Goal: Check status

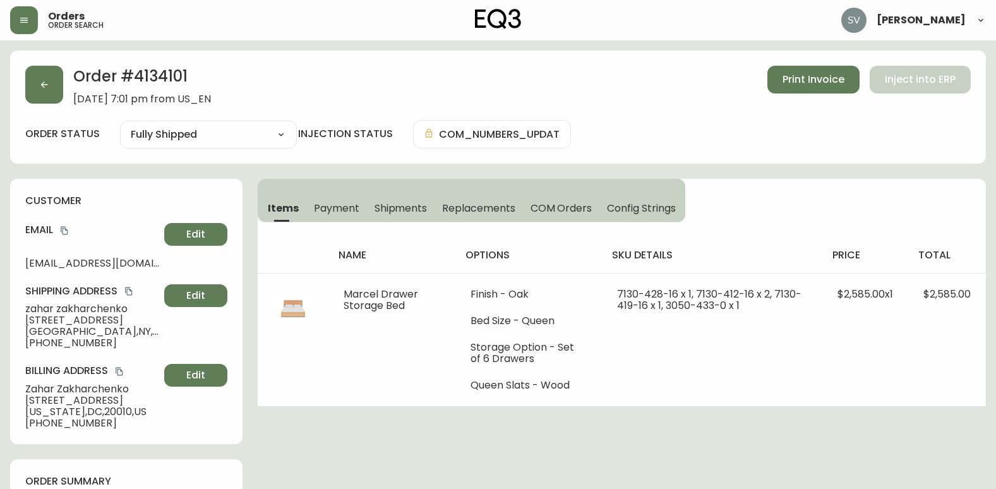
select select "FULLY_SHIPPED"
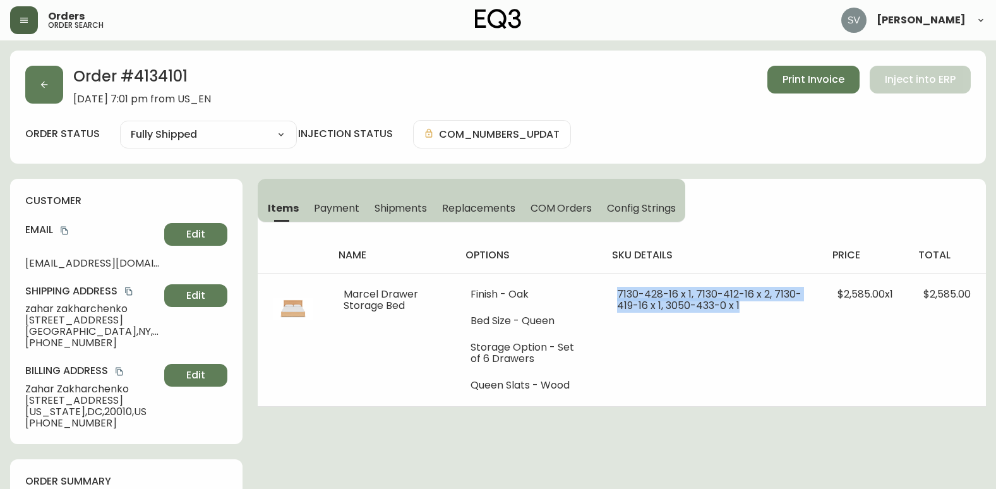
click at [24, 23] on icon "button" at bounding box center [24, 20] width 10 height 10
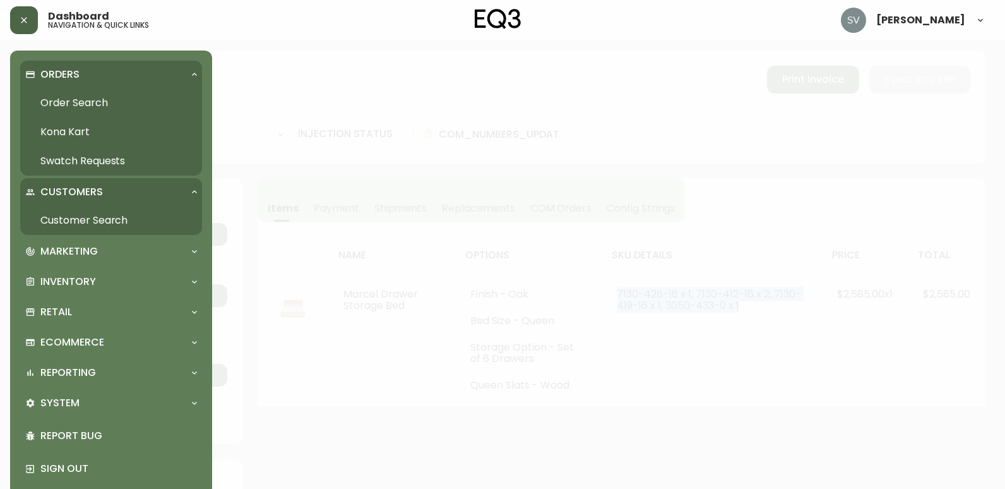
click at [60, 95] on link "Order Search" at bounding box center [111, 102] width 182 height 29
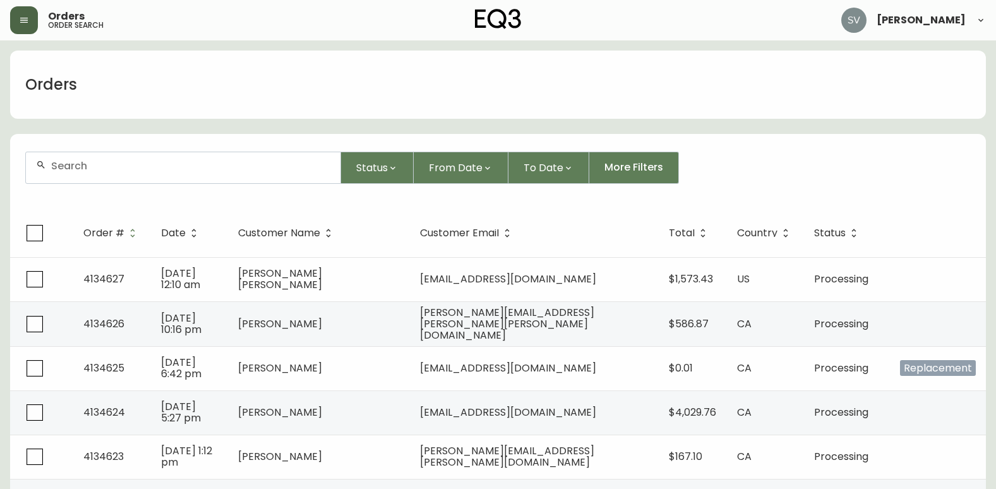
click at [158, 162] on input "text" at bounding box center [190, 166] width 279 height 12
paste input "4134101"
type input "4134101"
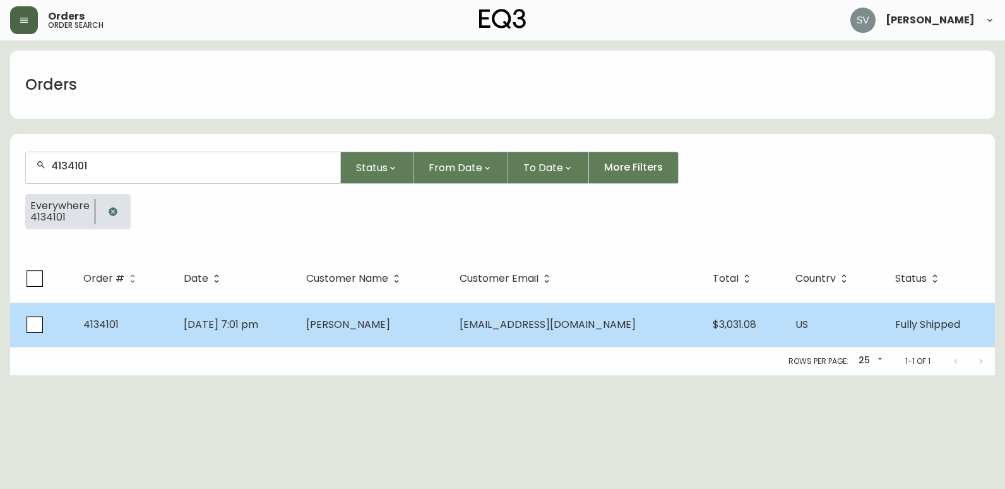
click at [382, 323] on span "[PERSON_NAME]" at bounding box center [348, 324] width 84 height 15
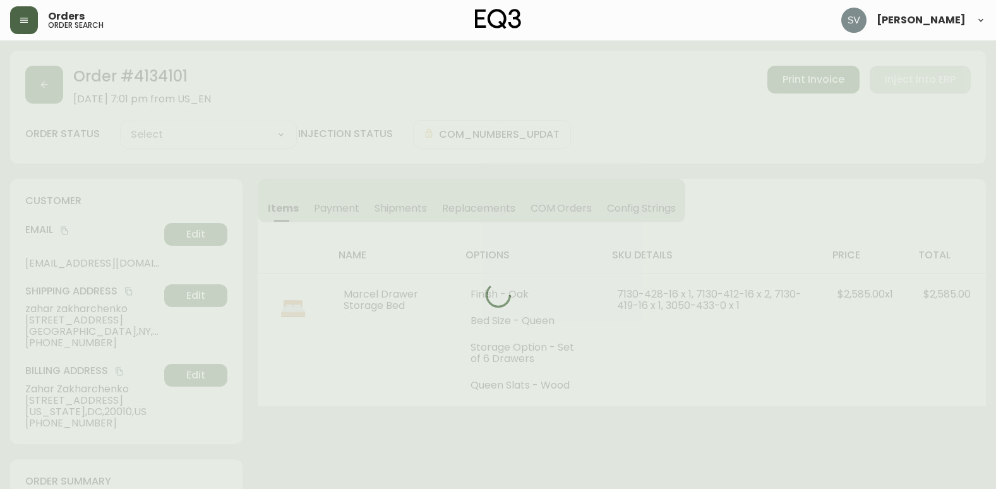
type input "Fully Shipped"
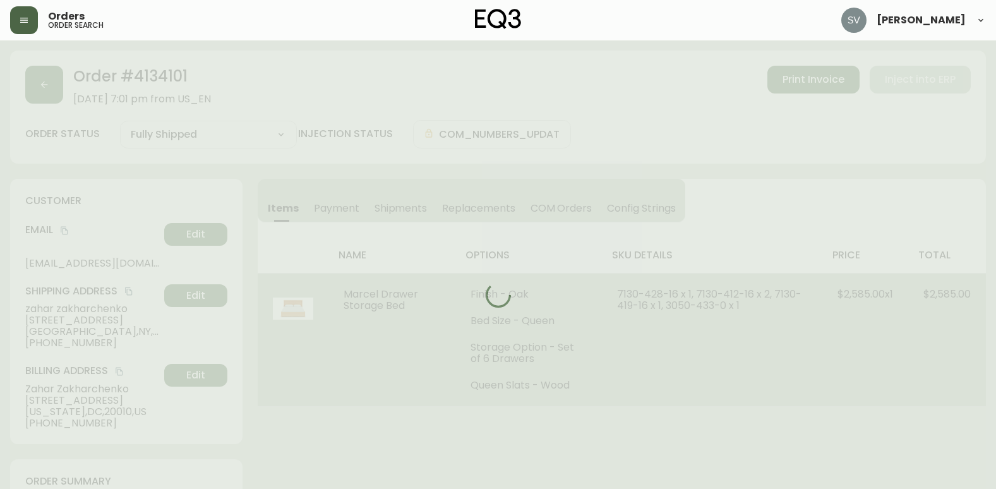
select select "FULLY_SHIPPED"
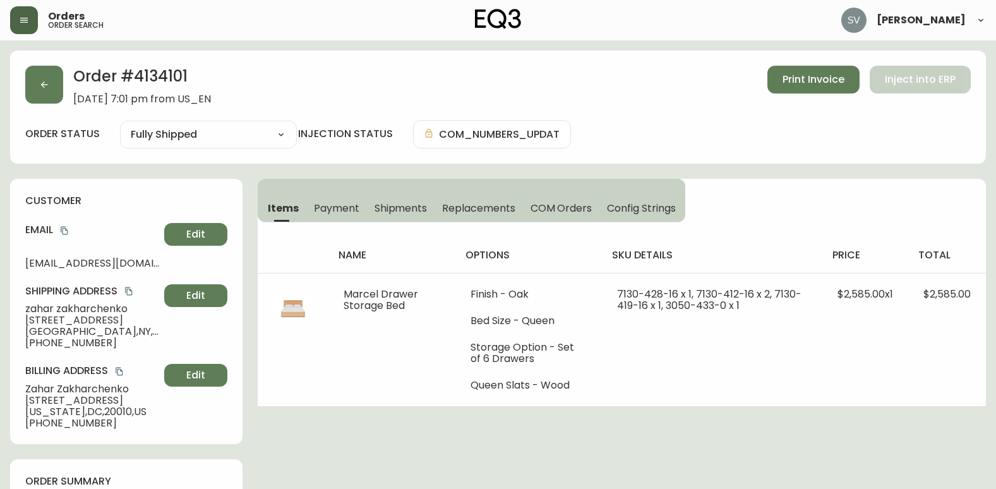
click at [403, 211] on span "Shipments" at bounding box center [400, 207] width 53 height 13
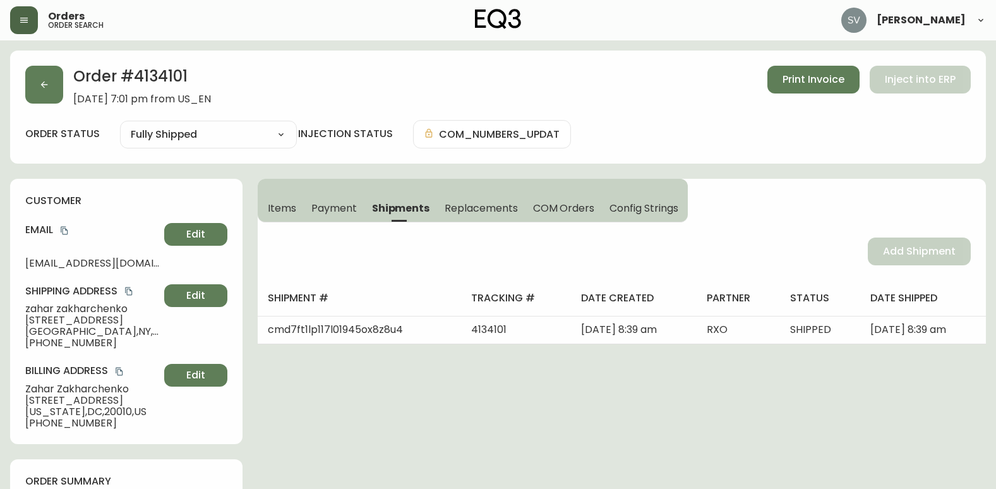
click at [364, 213] on button "Shipments" at bounding box center [400, 208] width 73 height 28
click at [353, 211] on span "Payment" at bounding box center [333, 207] width 45 height 13
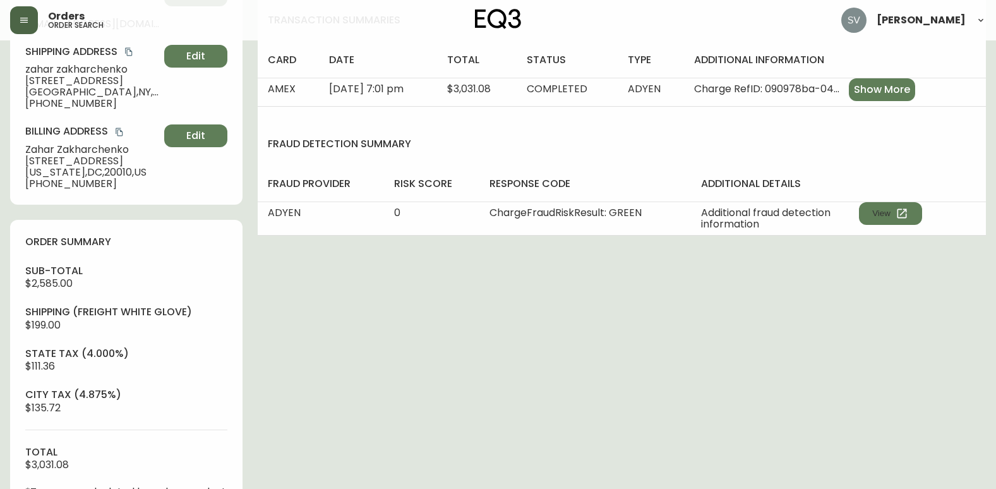
scroll to position [316, 0]
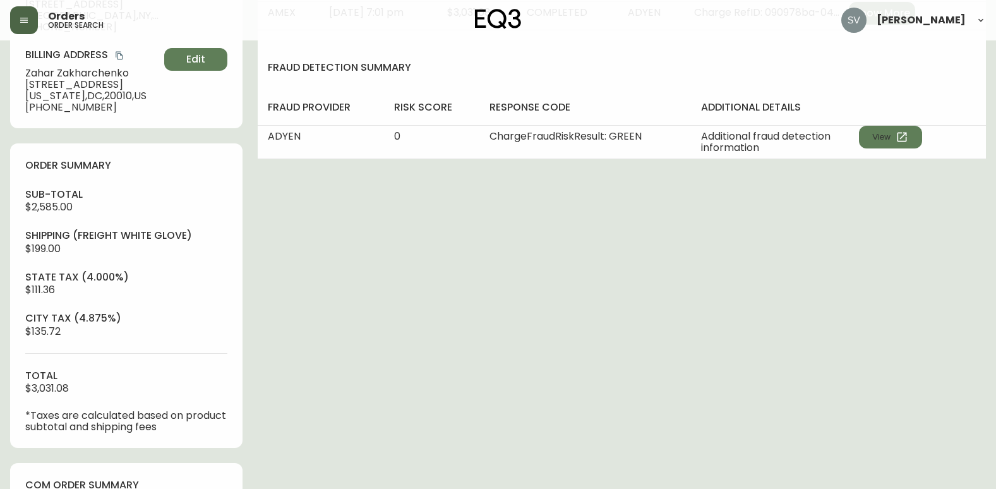
drag, startPoint x: 595, startPoint y: 350, endPoint x: 267, endPoint y: 376, distance: 328.7
click at [595, 350] on div "Order # 4134101 [DATE] 7:01 pm from US_EN Print Invoice Inject into ERP order s…" at bounding box center [497, 338] width 975 height 1207
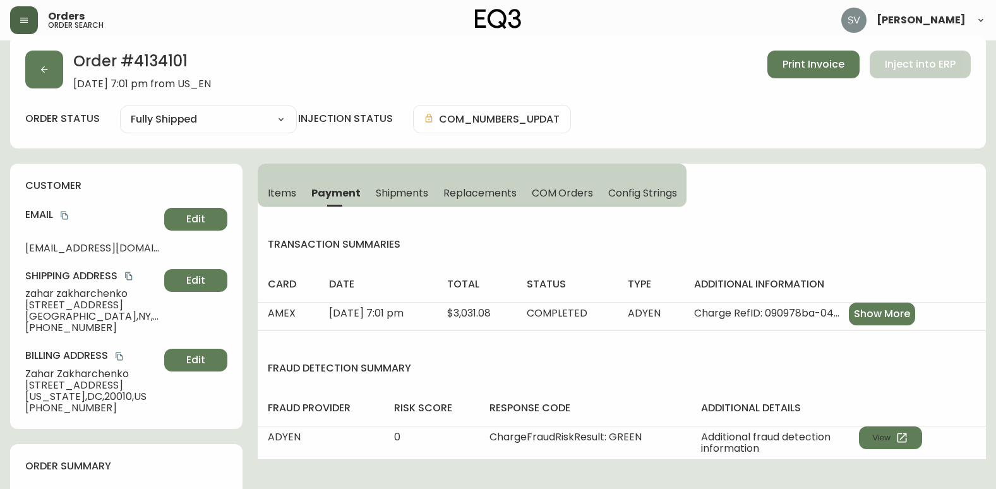
scroll to position [0, 0]
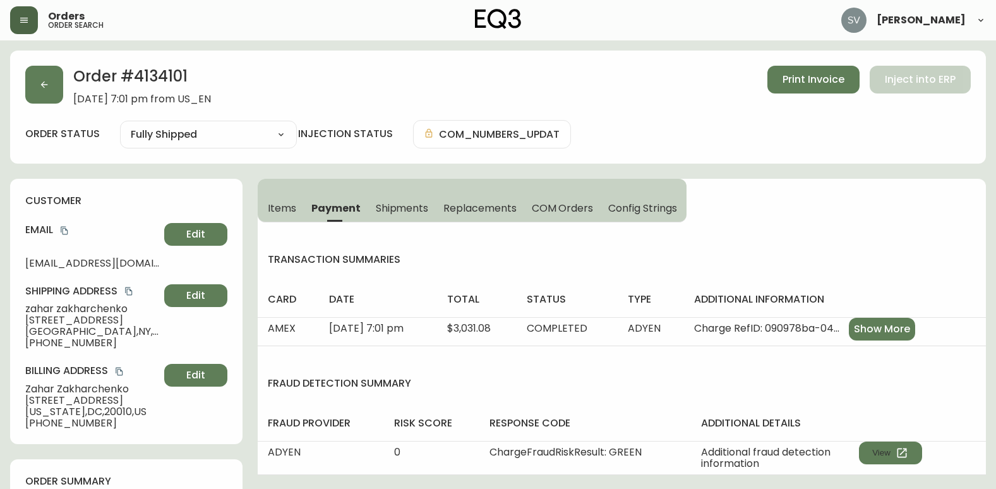
click at [281, 205] on span "Items" at bounding box center [282, 207] width 28 height 13
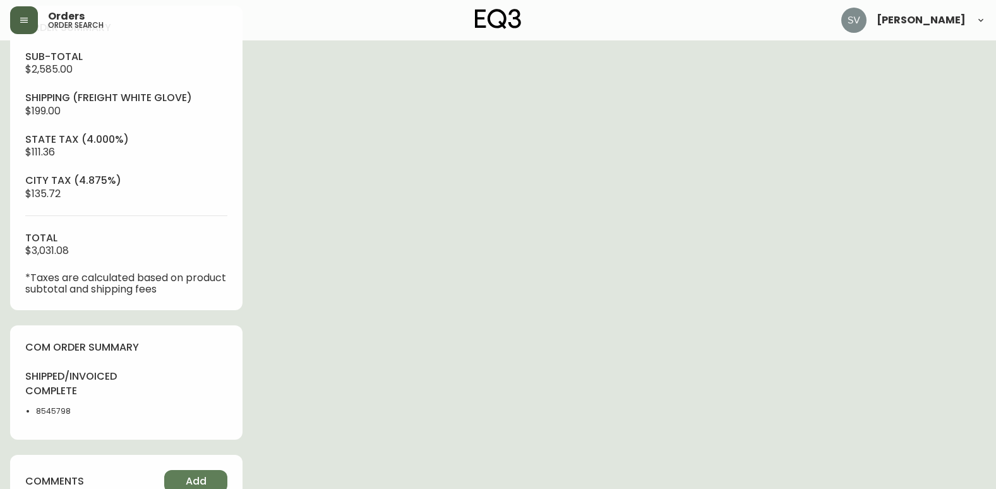
scroll to position [390, 0]
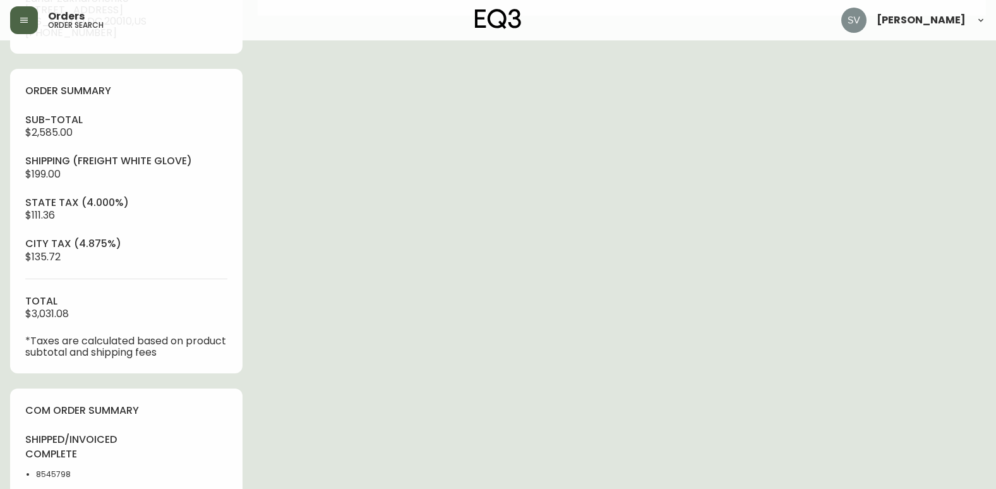
drag, startPoint x: 717, startPoint y: 407, endPoint x: 677, endPoint y: 399, distance: 40.6
click at [717, 407] on div "Order # 4134101 [DATE] 7:01 pm from US_EN Print Invoice Inject into ERP order s…" at bounding box center [497, 263] width 975 height 1207
